Goal: Information Seeking & Learning: Find specific fact

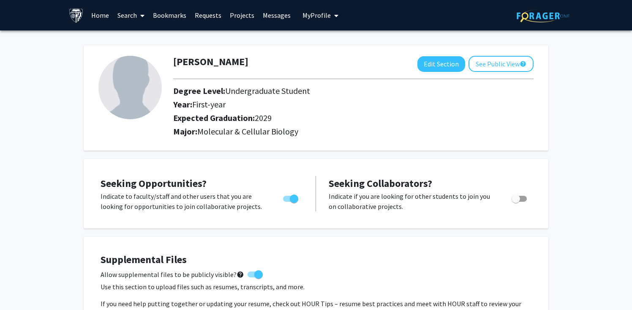
click at [125, 14] on link "Search" at bounding box center [131, 15] width 36 height 30
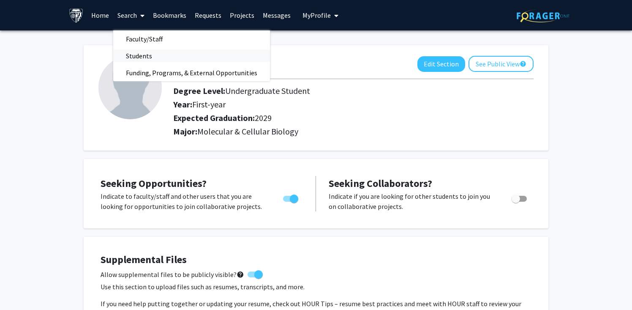
click at [145, 50] on span "Students" at bounding box center [139, 55] width 52 height 17
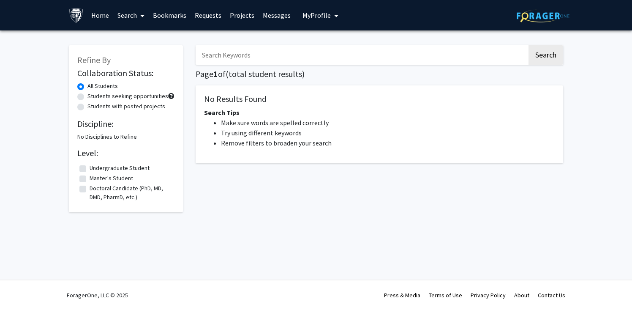
click at [137, 19] on span at bounding box center [141, 16] width 8 height 30
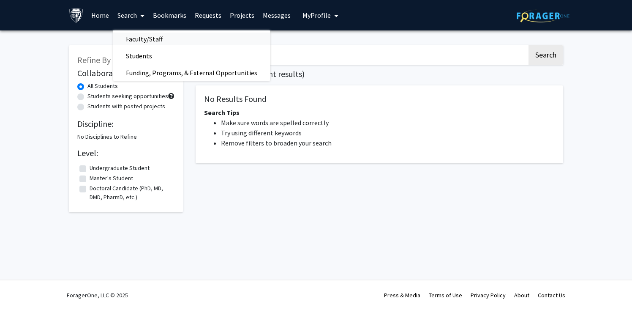
click at [147, 41] on span "Faculty/Staff" at bounding box center [144, 38] width 62 height 17
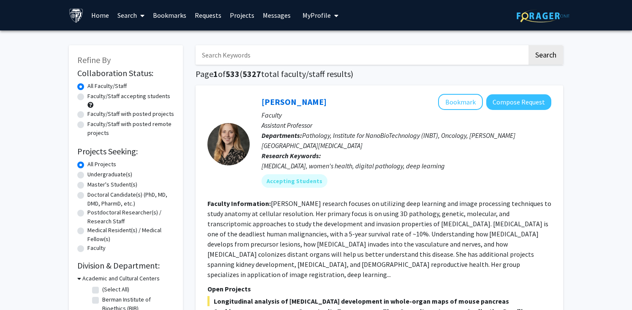
click at [267, 58] on input "Search Keywords" at bounding box center [362, 54] width 332 height 19
type input "bone"
click at [529, 45] on button "Search" at bounding box center [546, 54] width 35 height 19
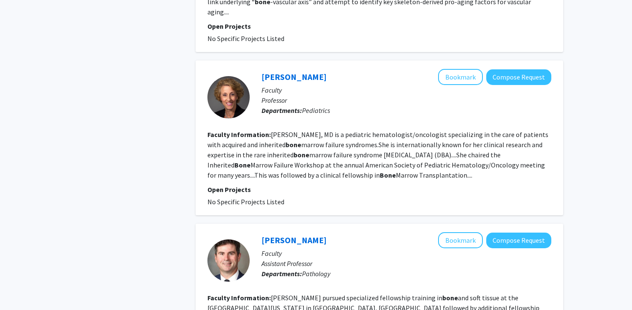
scroll to position [1121, 0]
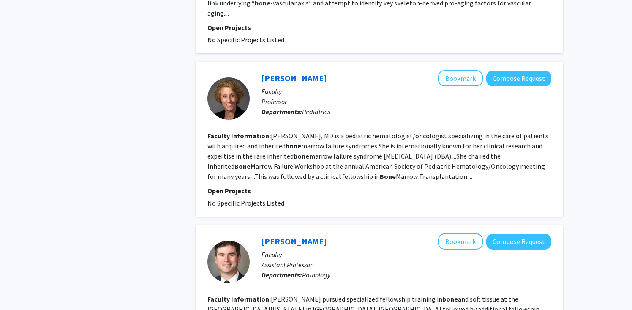
click at [368, 131] on section "Faculty Information: [PERSON_NAME], MD is a pediatric hematologist/oncologist s…" at bounding box center [380, 156] width 344 height 51
click at [312, 73] on link "[PERSON_NAME]" at bounding box center [294, 78] width 65 height 11
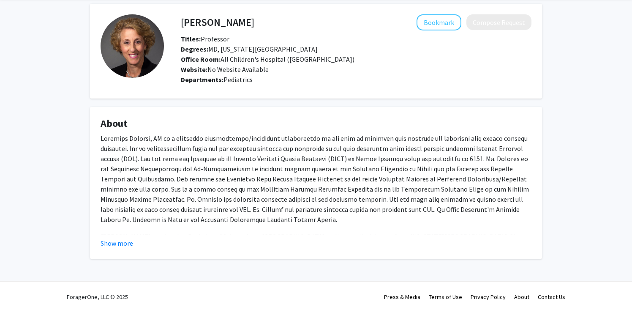
scroll to position [35, 0]
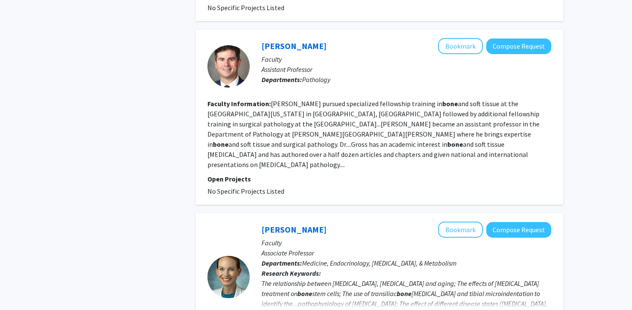
scroll to position [1317, 0]
click at [338, 99] on fg-read-more "[PERSON_NAME] pursued specialized fellowship training in bone and soft tissue a…" at bounding box center [374, 133] width 332 height 69
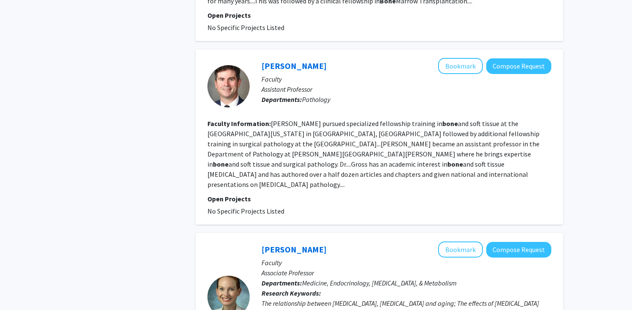
scroll to position [1285, 0]
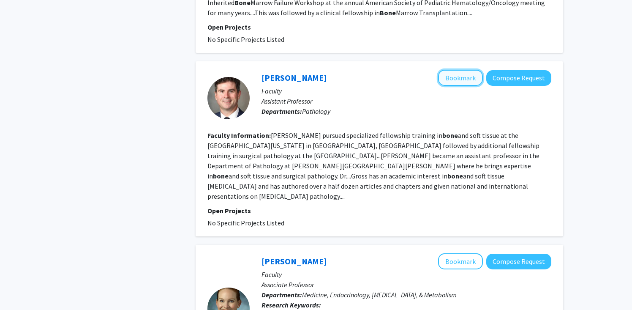
click at [460, 70] on button "Bookmark" at bounding box center [460, 78] width 45 height 16
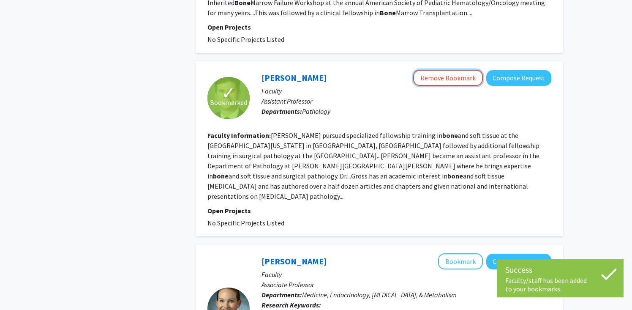
click at [460, 70] on button "Remove Bookmark" at bounding box center [448, 78] width 70 height 16
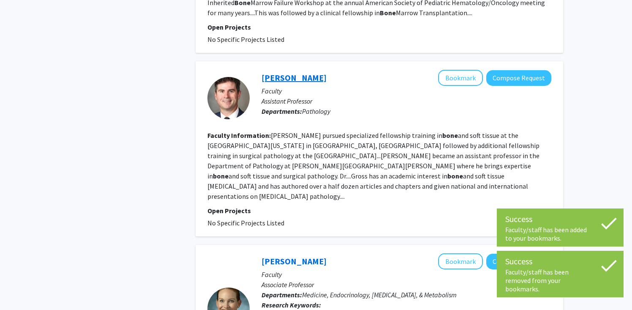
click at [282, 72] on link "[PERSON_NAME]" at bounding box center [294, 77] width 65 height 11
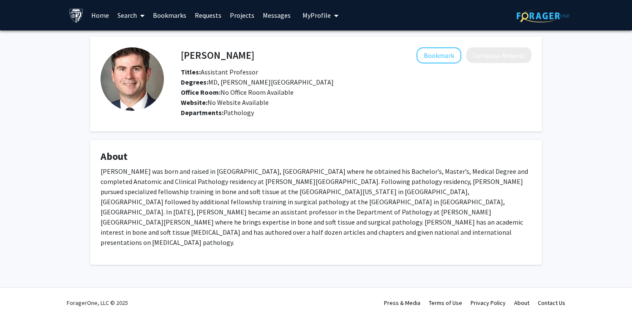
click at [122, 14] on link "Search" at bounding box center [131, 15] width 36 height 30
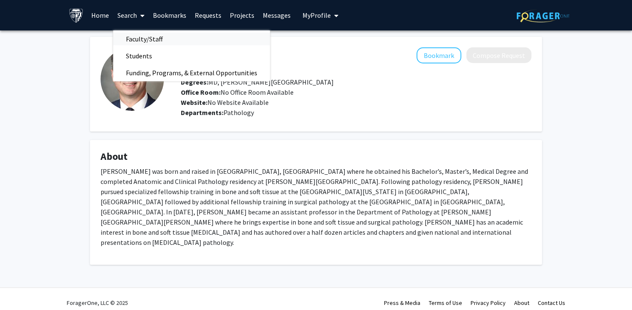
click at [142, 34] on span "Faculty/Staff" at bounding box center [144, 38] width 62 height 17
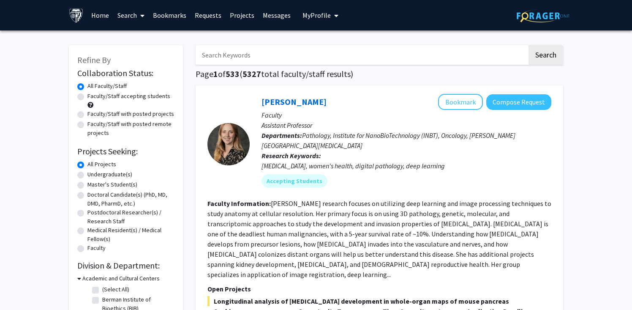
click at [356, 55] on input "Search Keywords" at bounding box center [362, 54] width 332 height 19
type input "Patience"
click at [529, 45] on button "Search" at bounding box center [546, 54] width 35 height 19
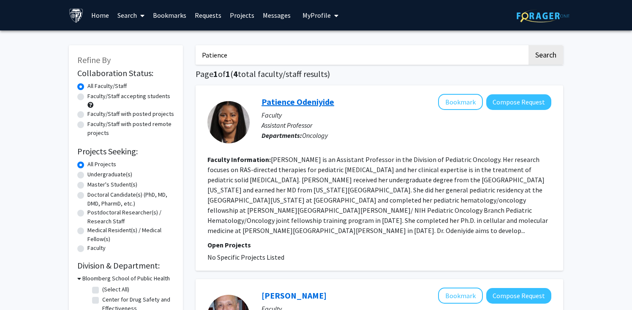
click at [322, 106] on link "Patience Odeniyide" at bounding box center [298, 101] width 73 height 11
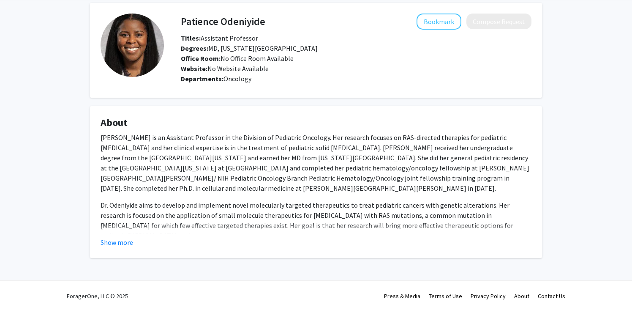
scroll to position [35, 0]
click at [115, 241] on button "Show more" at bounding box center [117, 241] width 33 height 10
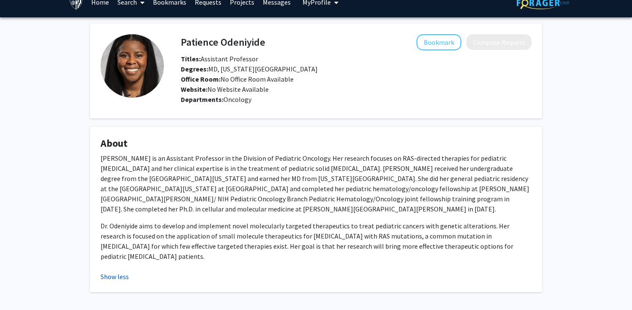
scroll to position [0, 0]
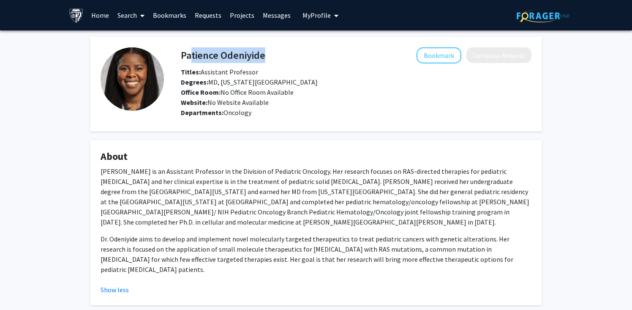
drag, startPoint x: 186, startPoint y: 55, endPoint x: 286, endPoint y: 58, distance: 99.8
click at [286, 58] on div "Patience Odeniyide Bookmark Compose Request" at bounding box center [357, 55] width 364 height 16
drag, startPoint x: 179, startPoint y: 52, endPoint x: 258, endPoint y: 54, distance: 79.1
click at [258, 56] on div "Patience Odeniyide Bookmark Compose Request" at bounding box center [357, 55] width 364 height 16
click at [181, 58] on h4 "Patience Odeniyide" at bounding box center [223, 55] width 85 height 16
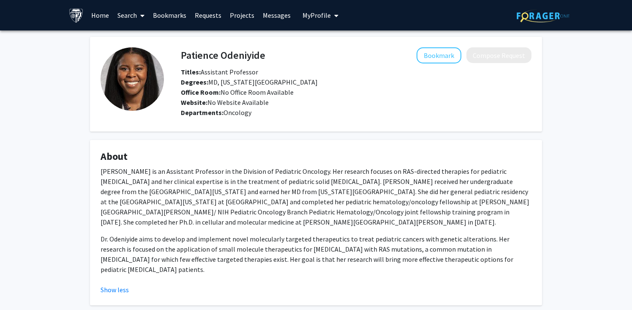
drag, startPoint x: 181, startPoint y: 58, endPoint x: 275, endPoint y: 57, distance: 93.9
click at [275, 57] on div "Patience Odeniyide Bookmark Compose Request" at bounding box center [357, 55] width 364 height 16
click at [296, 57] on div "Bookmark Compose Request" at bounding box center [399, 55] width 266 height 16
click at [255, 57] on h4 "Patience Odeniyide" at bounding box center [223, 55] width 85 height 16
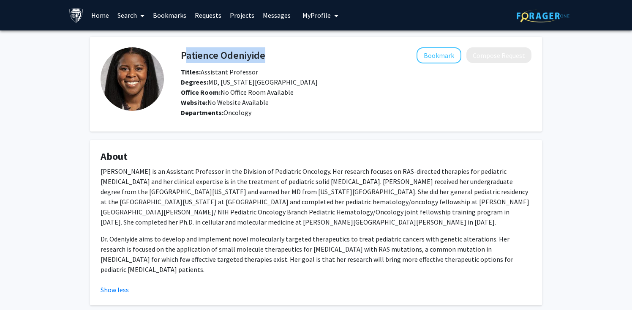
click at [255, 57] on h4 "Patience Odeniyide" at bounding box center [223, 55] width 85 height 16
copy h4 "Patience Odeniyide"
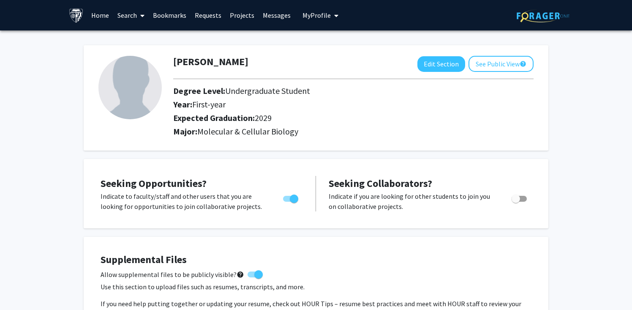
click at [126, 17] on link "Search" at bounding box center [131, 15] width 36 height 30
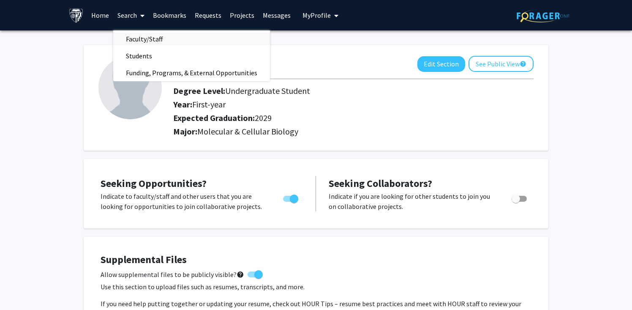
click at [136, 36] on span "Faculty/Staff" at bounding box center [144, 38] width 62 height 17
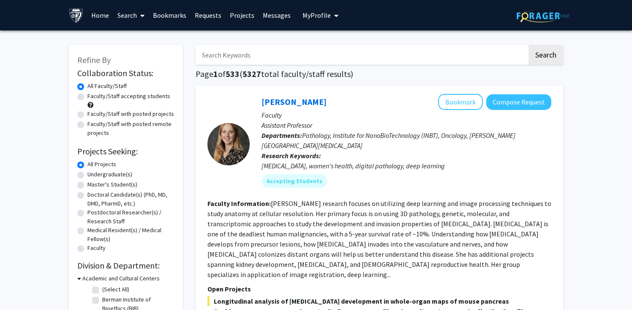
click at [227, 58] on input "Search Keywords" at bounding box center [362, 54] width 332 height 19
type input "bone"
click at [529, 45] on button "Search" at bounding box center [546, 54] width 35 height 19
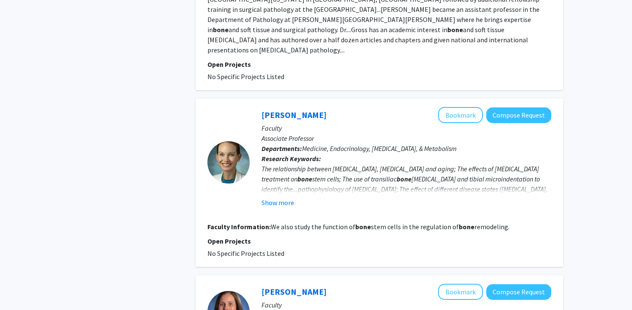
scroll to position [1584, 0]
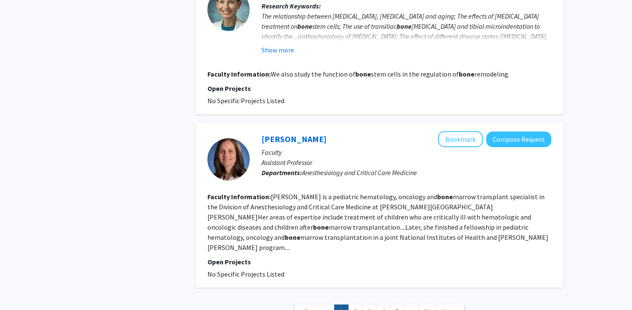
click at [353, 296] on nav "« Previous 1 2 3 4 5 ... 11 Next »" at bounding box center [380, 313] width 368 height 34
click at [355, 304] on link "2" at bounding box center [355, 311] width 14 height 15
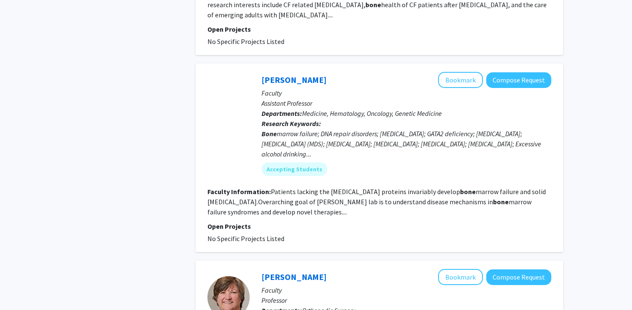
scroll to position [689, 0]
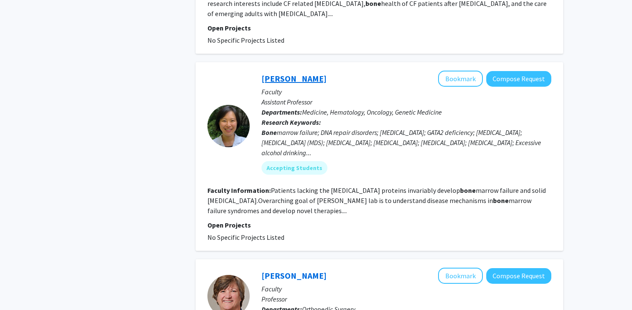
click at [300, 82] on link "Moonjung Jung" at bounding box center [294, 78] width 65 height 11
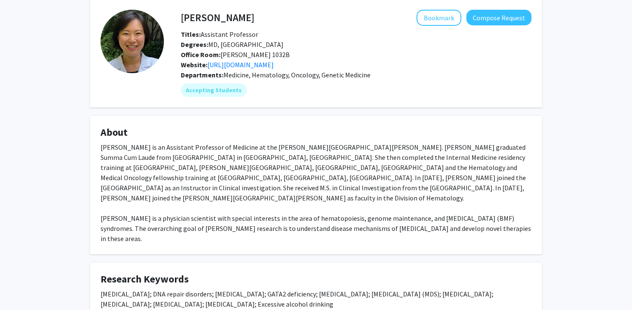
scroll to position [38, 0]
click at [251, 63] on link "https://jung-lab.org" at bounding box center [241, 64] width 66 height 8
